Goal: Complete application form

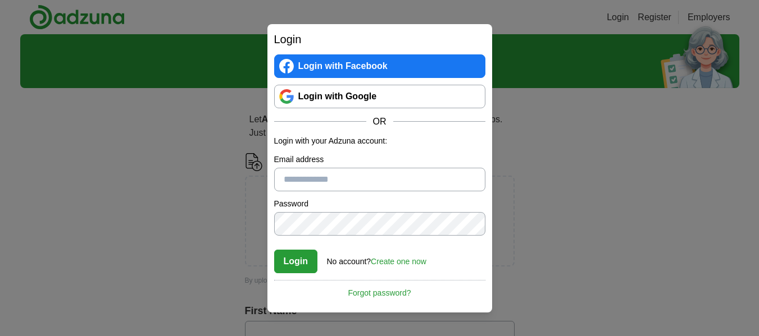
click at [383, 101] on link "Login with Google" at bounding box center [379, 97] width 211 height 24
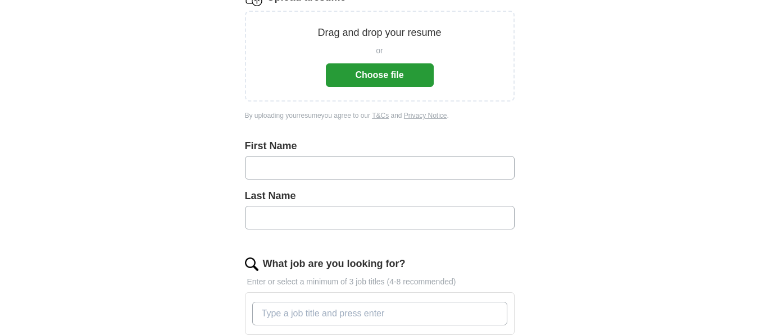
scroll to position [183, 0]
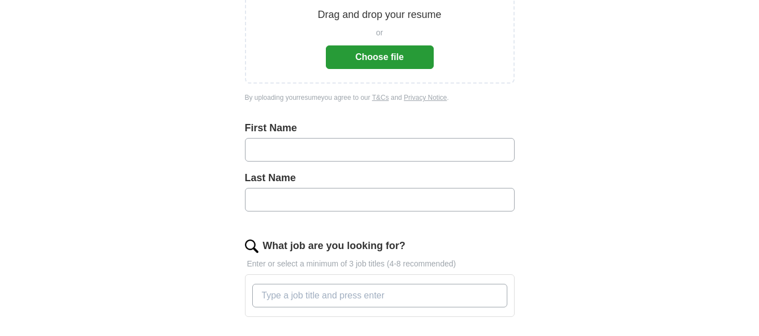
click at [429, 161] on input "text" at bounding box center [380, 150] width 270 height 24
type input "******"
click at [350, 303] on input "What job are you looking for?" at bounding box center [379, 296] width 255 height 24
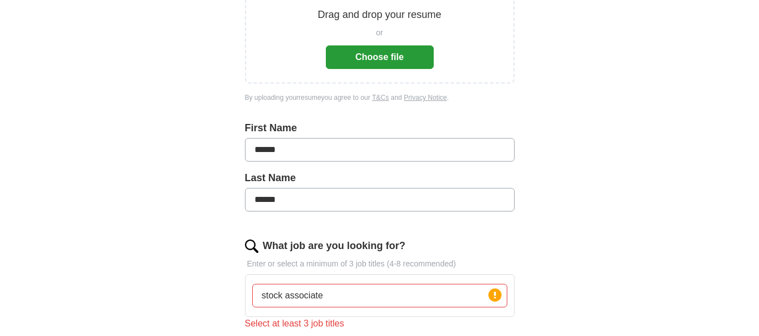
click at [622, 257] on div "ApplyIQ Let ApplyIQ do the hard work of searching and applying for jobs. Just t…" at bounding box center [379, 212] width 719 height 723
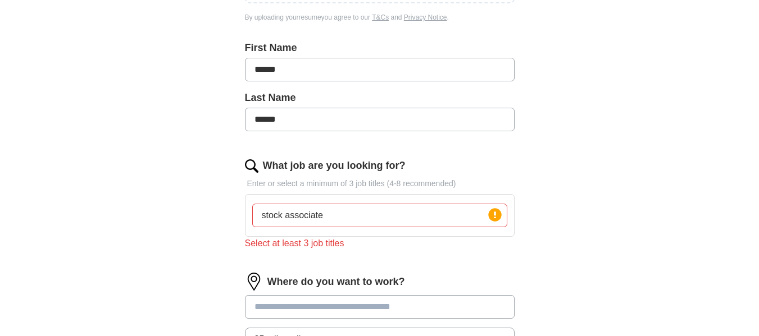
scroll to position [273, 0]
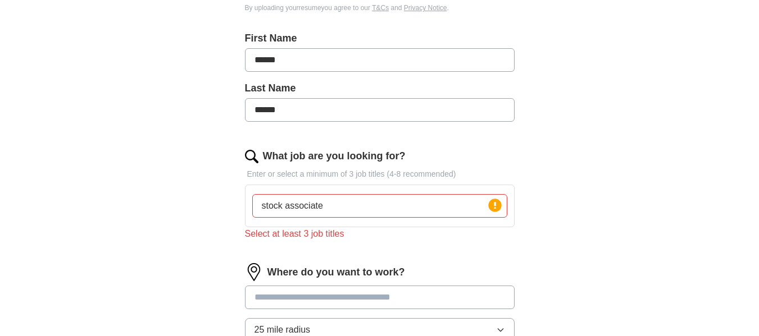
click at [362, 203] on input "stock associate" at bounding box center [379, 206] width 255 height 24
type input "stock associate courtesy clerk assmbler"
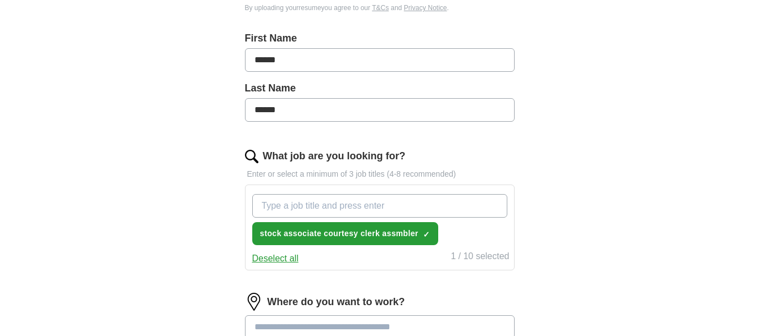
click at [187, 222] on div "ApplyIQ Let ApplyIQ do the hard work of searching and applying for jobs. Just t…" at bounding box center [379, 137] width 719 height 753
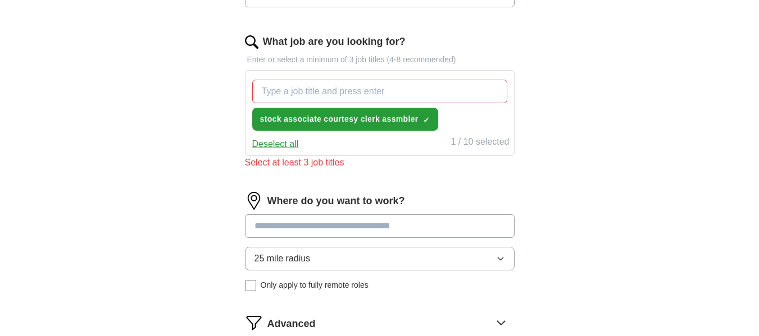
scroll to position [408, 0]
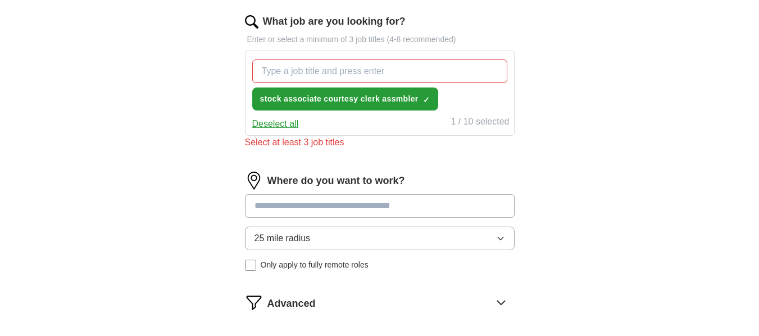
click at [358, 207] on input at bounding box center [380, 206] width 270 height 24
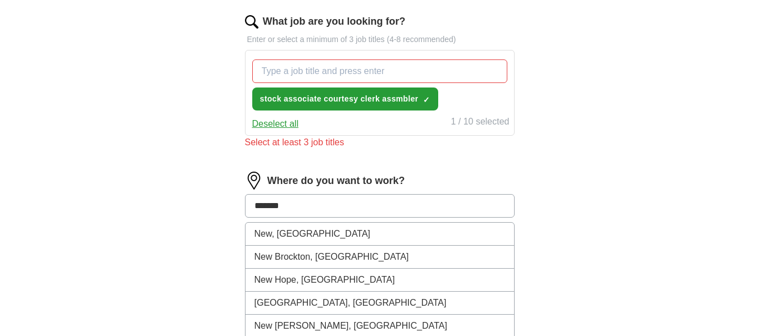
type input "********"
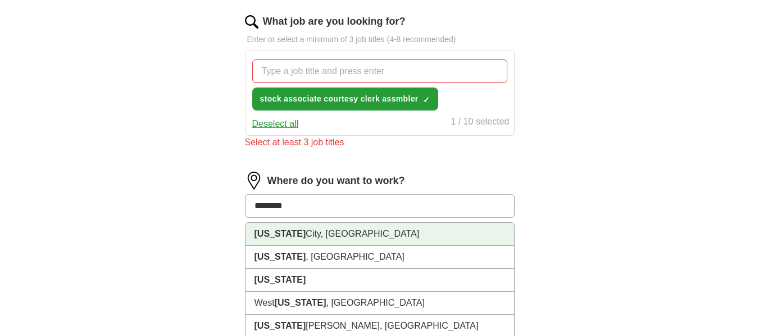
click at [332, 230] on li "New York City, NY" at bounding box center [379, 234] width 268 height 23
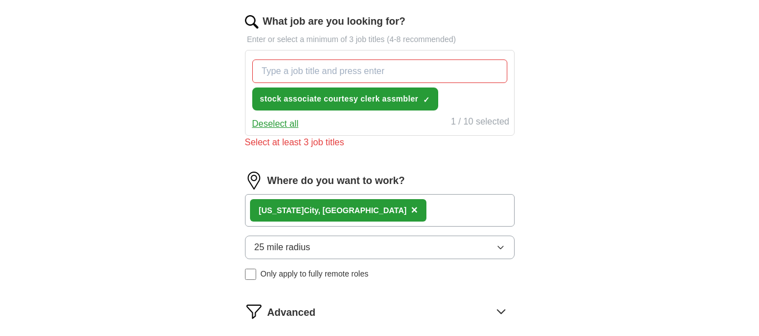
click at [242, 245] on div "Let ApplyIQ do the hard work of searching and applying for jobs. Just tell us w…" at bounding box center [379, 45] width 359 height 712
click at [424, 238] on button "25 mile radius" at bounding box center [380, 248] width 270 height 24
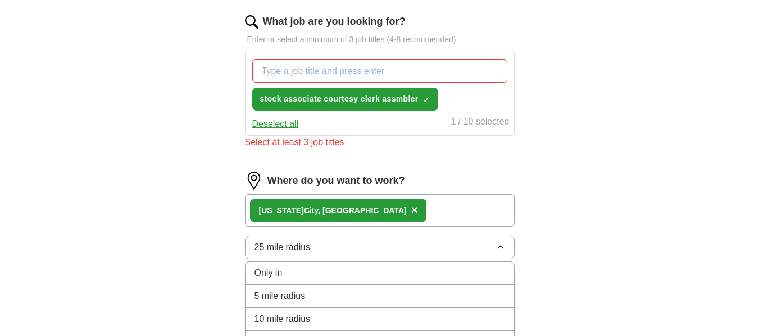
click at [351, 294] on div "5 mile radius" at bounding box center [379, 296] width 250 height 13
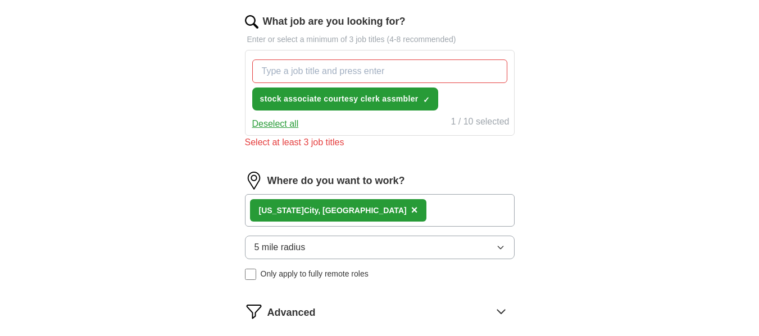
click at [221, 283] on div "Let ApplyIQ do the hard work of searching and applying for jobs. Just tell us w…" at bounding box center [379, 45] width 359 height 712
click at [420, 93] on button "stock associate courtesy clerk assmbler ✓ ×" at bounding box center [345, 99] width 186 height 23
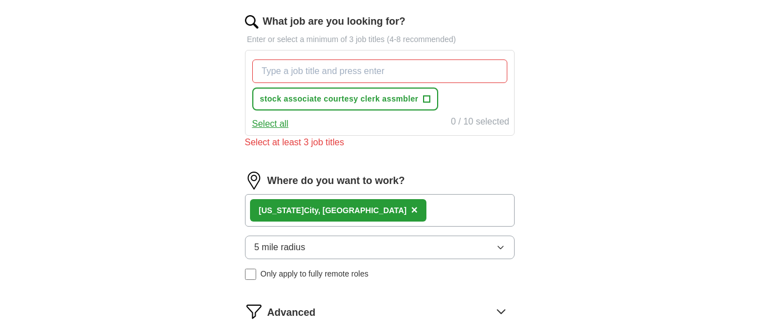
drag, startPoint x: 281, startPoint y: 118, endPoint x: 276, endPoint y: 121, distance: 5.8
click at [276, 121] on button "Select all" at bounding box center [270, 123] width 37 height 13
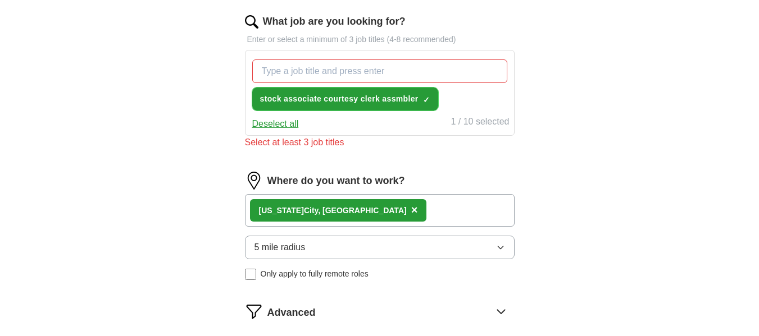
click at [426, 90] on button "stock associate courtesy clerk assmbler ✓ ×" at bounding box center [345, 99] width 186 height 23
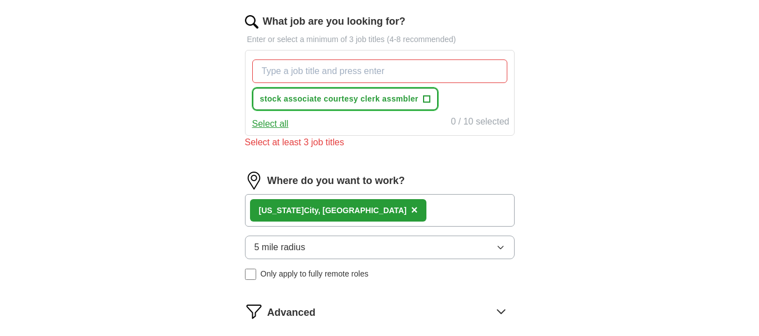
click at [425, 97] on span "+" at bounding box center [426, 99] width 7 height 9
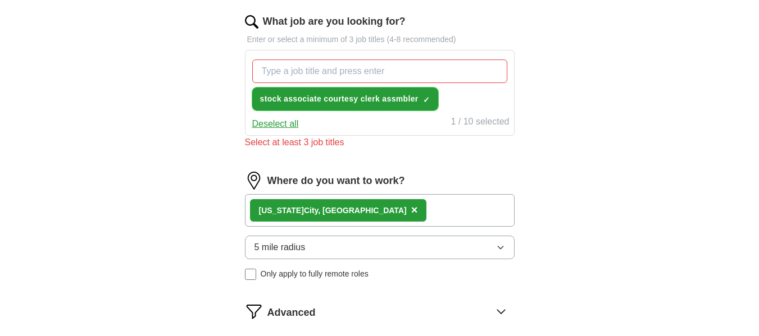
click at [412, 90] on button "stock associate courtesy clerk assmbler ✓ ×" at bounding box center [345, 99] width 186 height 23
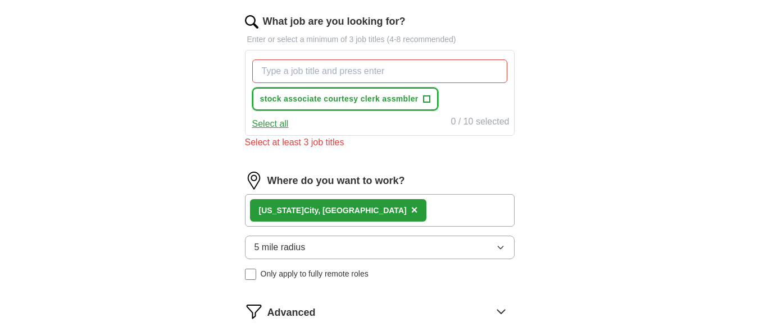
click at [425, 96] on span "+" at bounding box center [426, 99] width 7 height 9
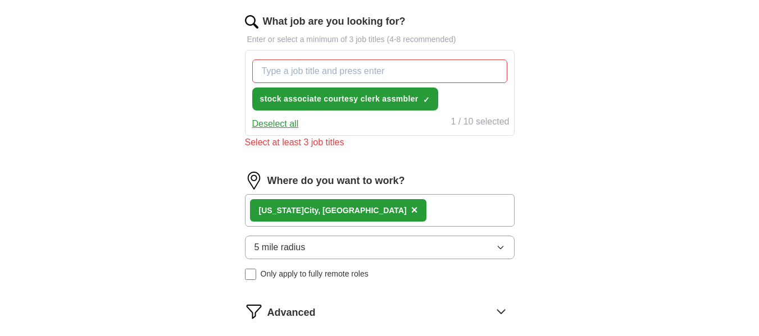
click at [283, 120] on button "Deselect all" at bounding box center [275, 123] width 47 height 13
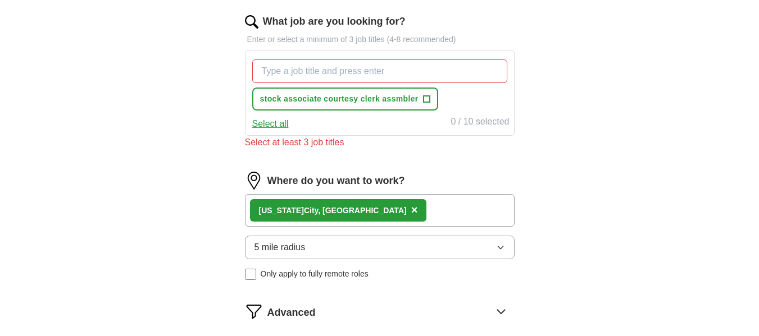
click at [283, 123] on button "Select all" at bounding box center [270, 123] width 37 height 13
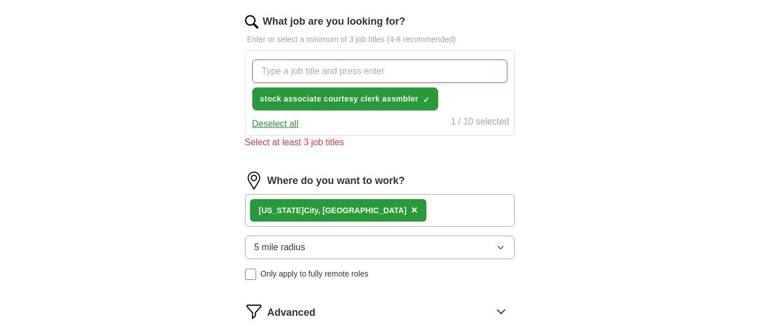
click at [475, 113] on div "stock associate courtesy clerk assmbler ✓ ×" at bounding box center [379, 85] width 259 height 60
click at [212, 265] on div "Let ApplyIQ do the hard work of searching and applying for jobs. Just tell us w…" at bounding box center [379, 45] width 359 height 712
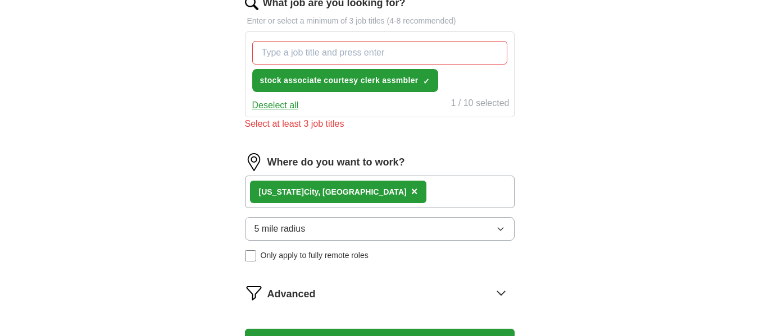
scroll to position [586, 0]
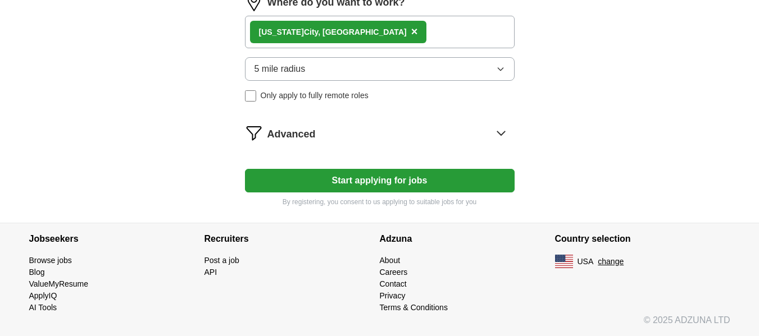
click at [415, 174] on button "Start applying for jobs" at bounding box center [380, 181] width 270 height 24
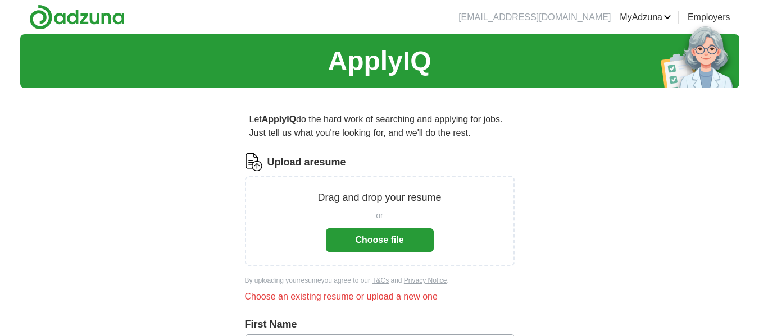
scroll to position [294, 0]
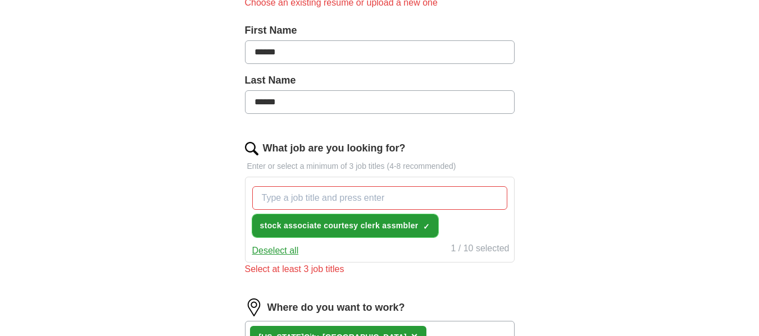
click at [0, 0] on span "×" at bounding box center [0, 0] width 0 height 0
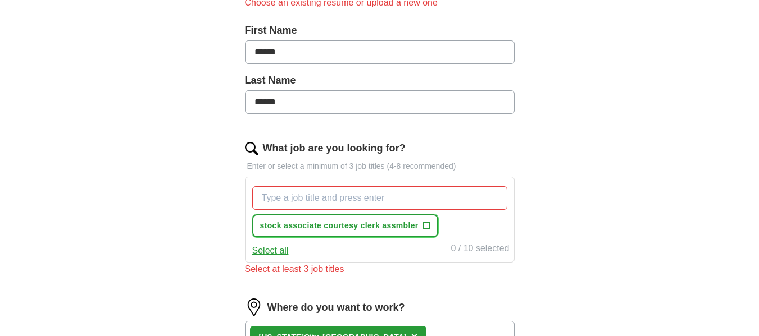
click at [427, 224] on span "+" at bounding box center [426, 226] width 7 height 9
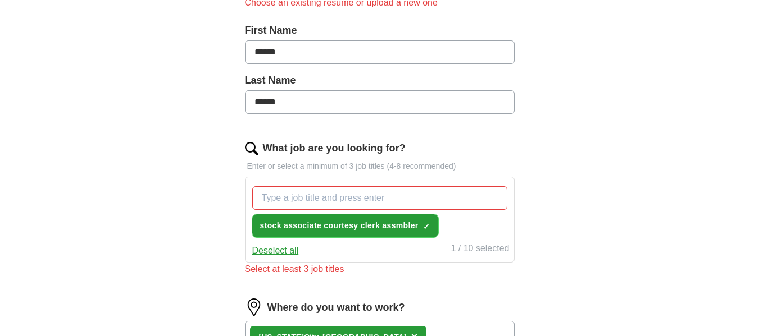
click at [373, 228] on span "stock associate courtesy clerk assmbler" at bounding box center [339, 226] width 158 height 12
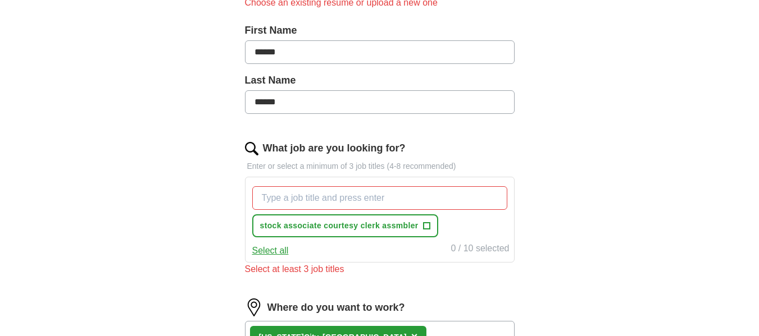
click at [295, 247] on div "Select all 0 / 10 selected" at bounding box center [379, 250] width 259 height 16
click at [284, 249] on button "Select all" at bounding box center [270, 250] width 37 height 13
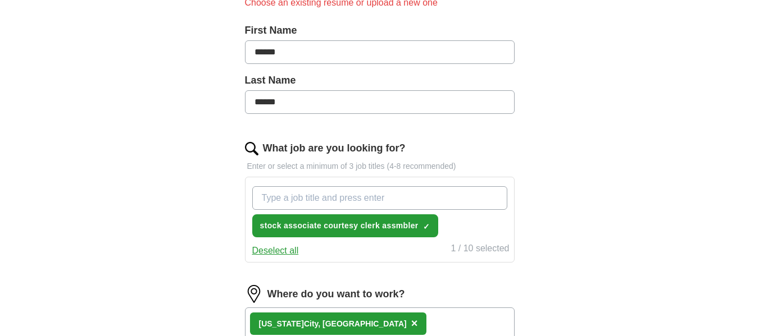
click at [380, 191] on input "What job are you looking for?" at bounding box center [379, 198] width 255 height 24
type input "s"
click at [406, 196] on input "couty" at bounding box center [379, 198] width 255 height 24
type input "courtesy clerk"
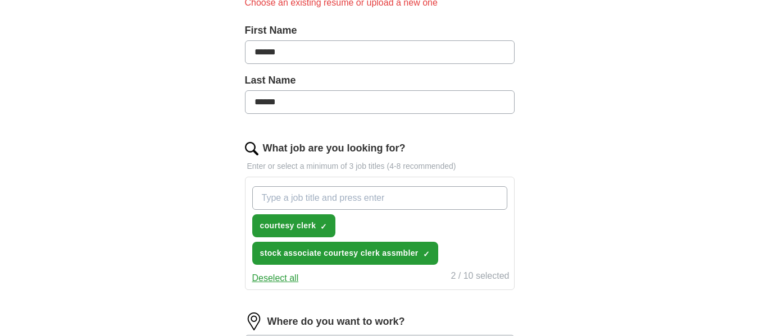
click at [406, 196] on input "What job are you looking for?" at bounding box center [379, 198] width 255 height 24
type input "assmbler"
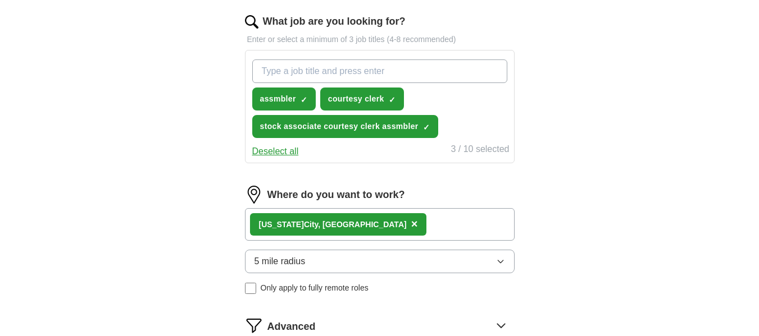
scroll to position [589, 0]
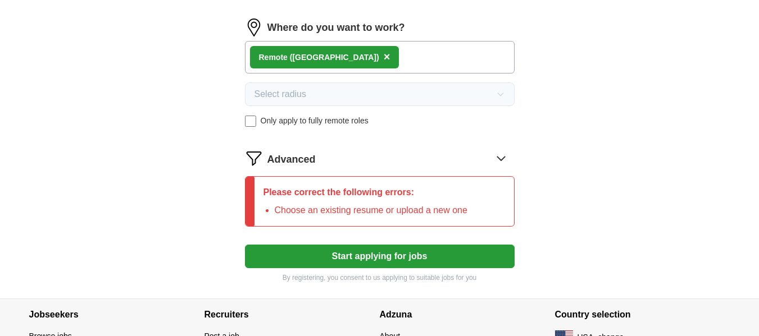
click at [483, 202] on div "Please correct the following errors: Choose an existing resume or upload a new …" at bounding box center [380, 201] width 270 height 51
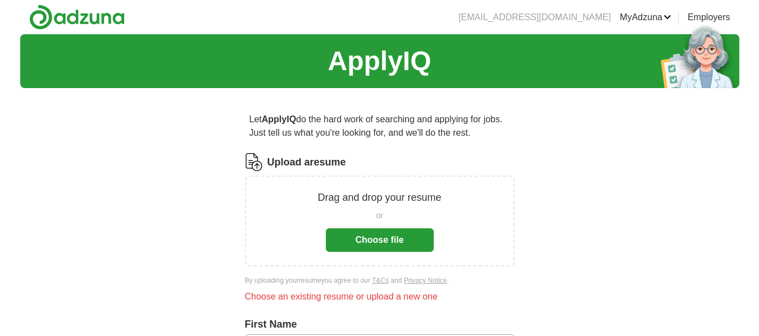
click at [402, 244] on button "Choose file" at bounding box center [380, 241] width 108 height 24
drag, startPoint x: 261, startPoint y: 76, endPoint x: 240, endPoint y: 109, distance: 38.6
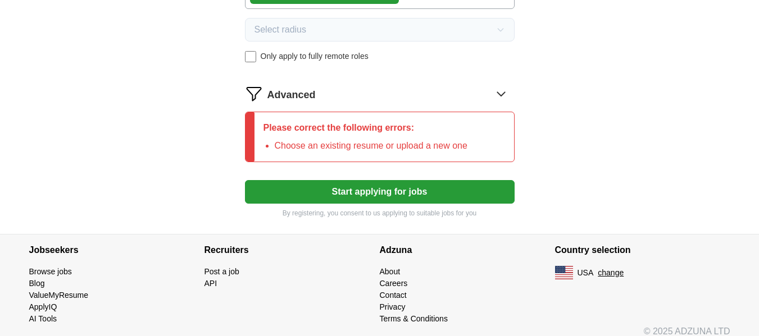
scroll to position [664, 0]
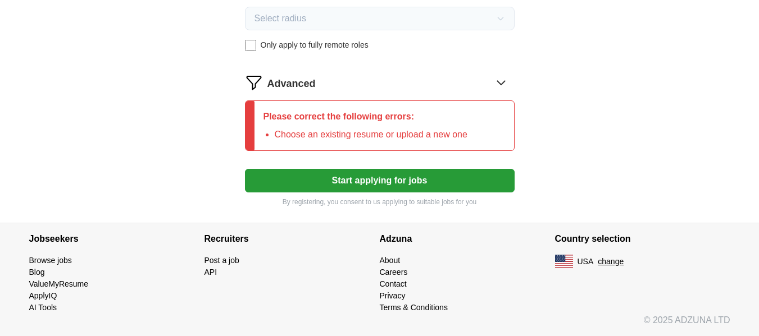
click at [448, 176] on button "Start applying for jobs" at bounding box center [380, 181] width 270 height 24
click at [290, 186] on button "Start applying for jobs" at bounding box center [380, 181] width 270 height 24
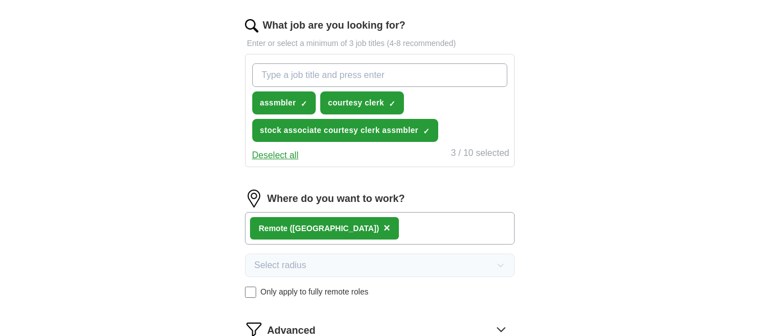
scroll to position [58, 0]
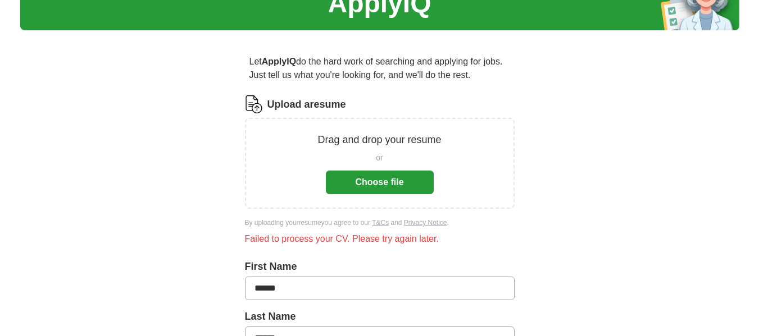
click at [400, 183] on button "Choose file" at bounding box center [380, 183] width 108 height 24
click at [386, 236] on div "Failed to process your CV. Please try again later." at bounding box center [380, 239] width 270 height 13
